Goal: Feedback & Contribution: Submit feedback/report problem

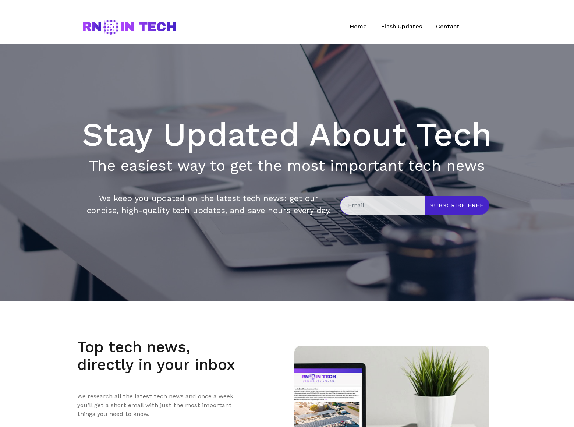
scroll to position [1159, 0]
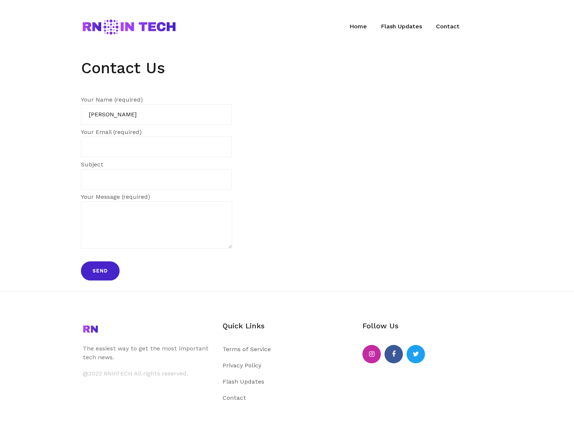
type input "Gary Miller"
type input "gary_miller@dominatingkeywords.com"
type input "DominatingKeywords.com"
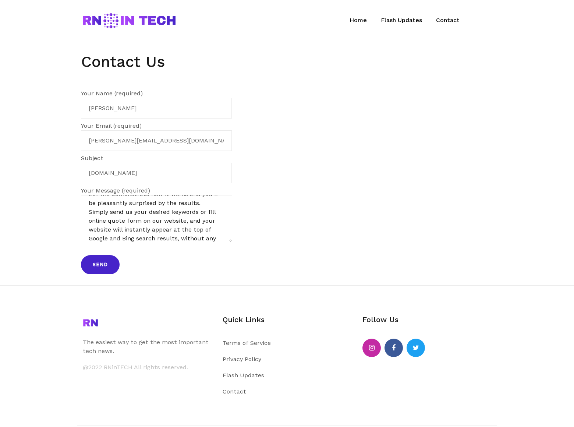
scroll to position [46, 0]
type textarea "I am not offering SEO or Pay Per Click Advertising services. This is something …"
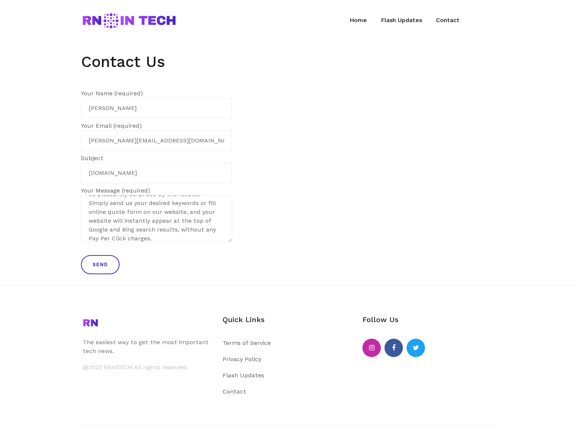
click at [100, 259] on input "Send" at bounding box center [100, 264] width 39 height 19
